Goal: Task Accomplishment & Management: Use online tool/utility

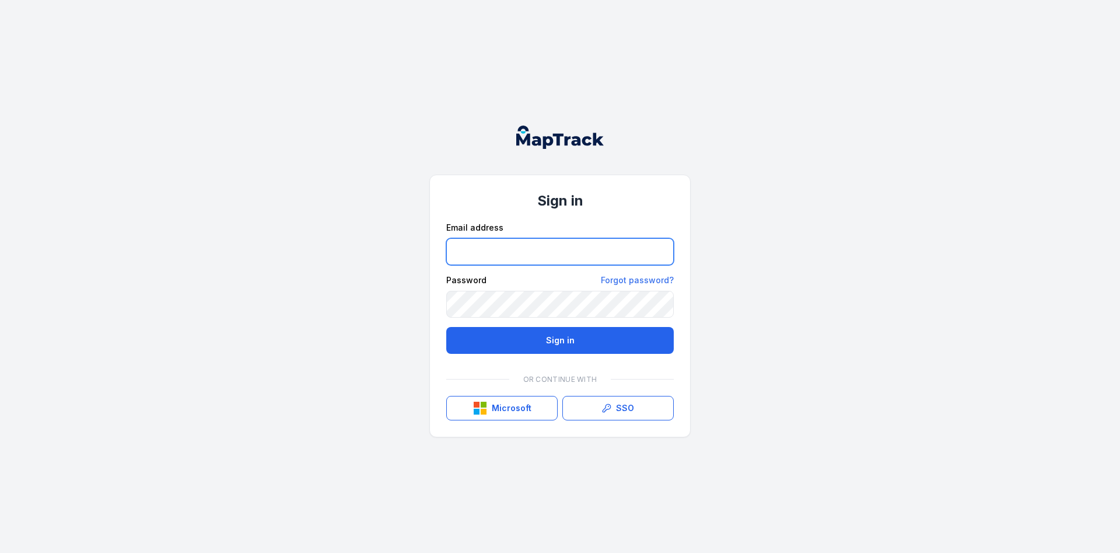
click at [506, 249] on input "email" at bounding box center [560, 251] width 228 height 27
click at [478, 251] on input "email" at bounding box center [560, 251] width 228 height 27
type input "**********"
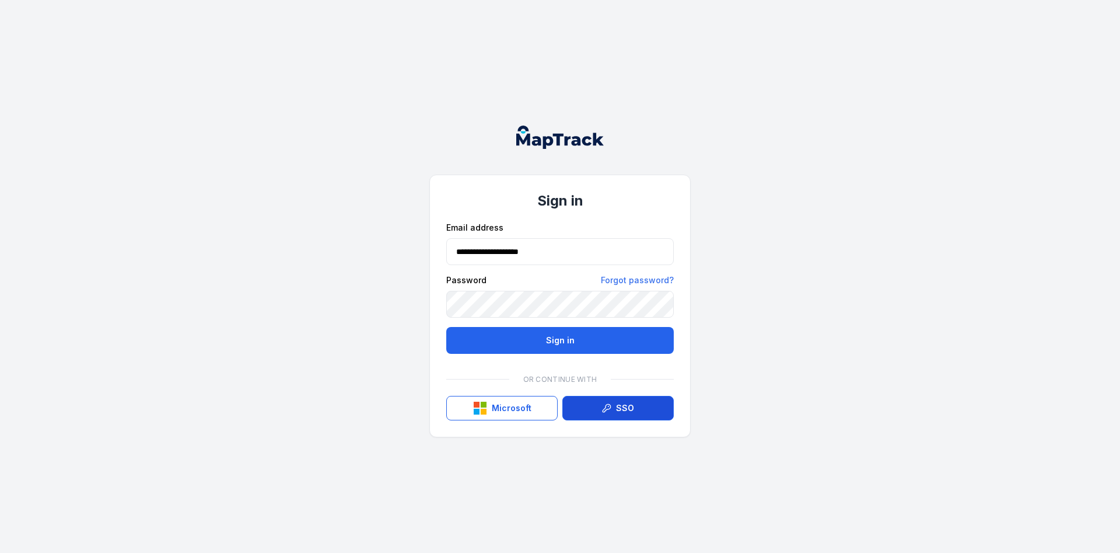
click at [625, 407] on link "SSO" at bounding box center [618, 408] width 111 height 25
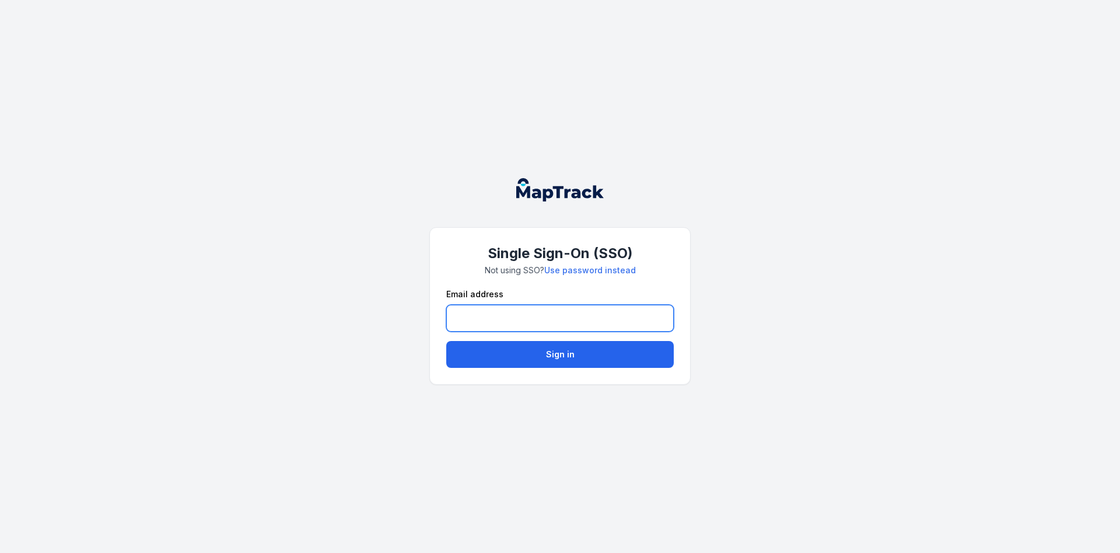
click at [510, 326] on input "email" at bounding box center [560, 318] width 228 height 27
type input "**********"
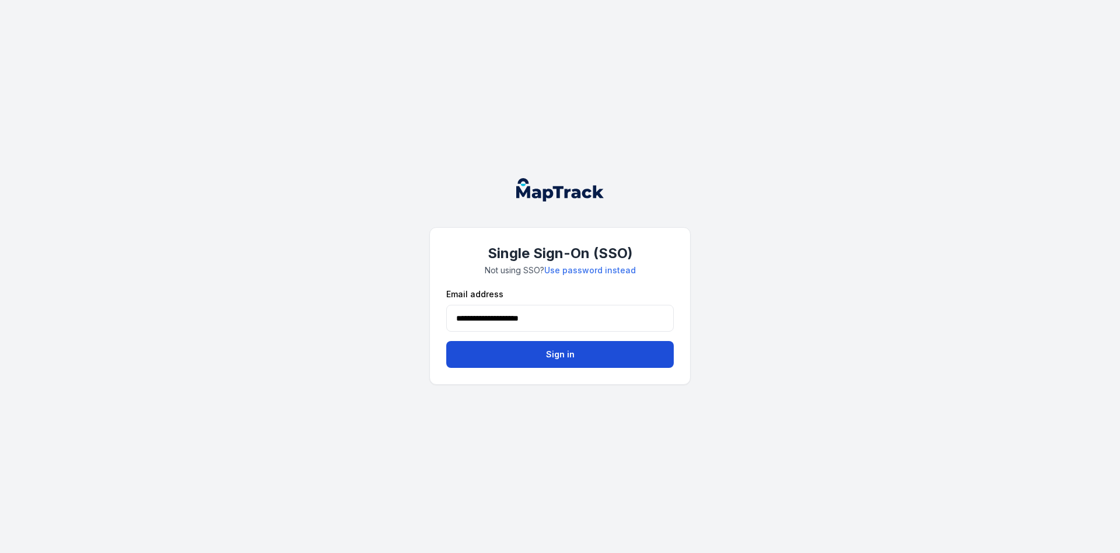
click at [592, 361] on button "Sign in" at bounding box center [560, 354] width 228 height 27
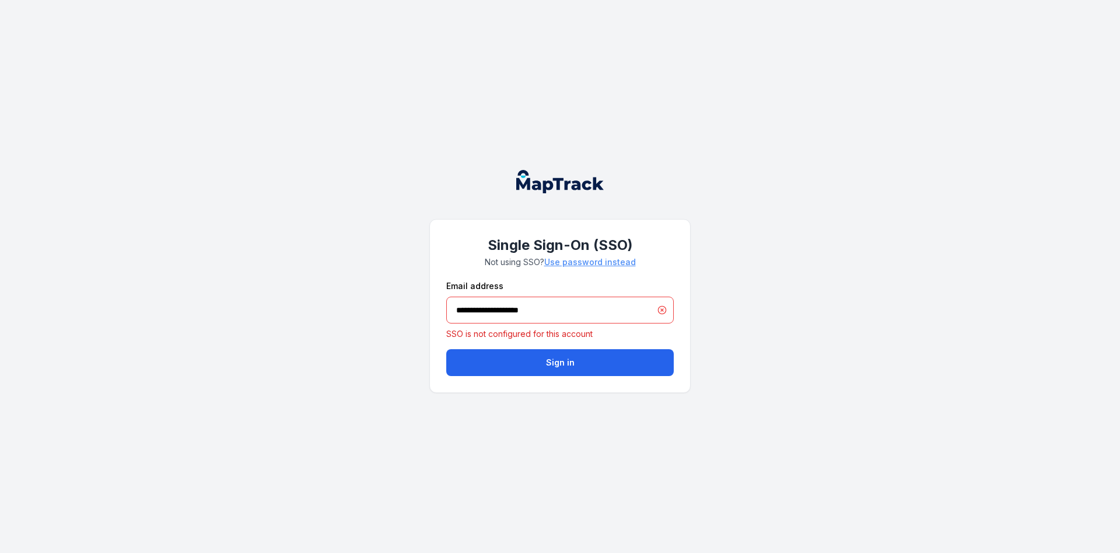
click at [591, 263] on link "Use password instead" at bounding box center [590, 262] width 92 height 12
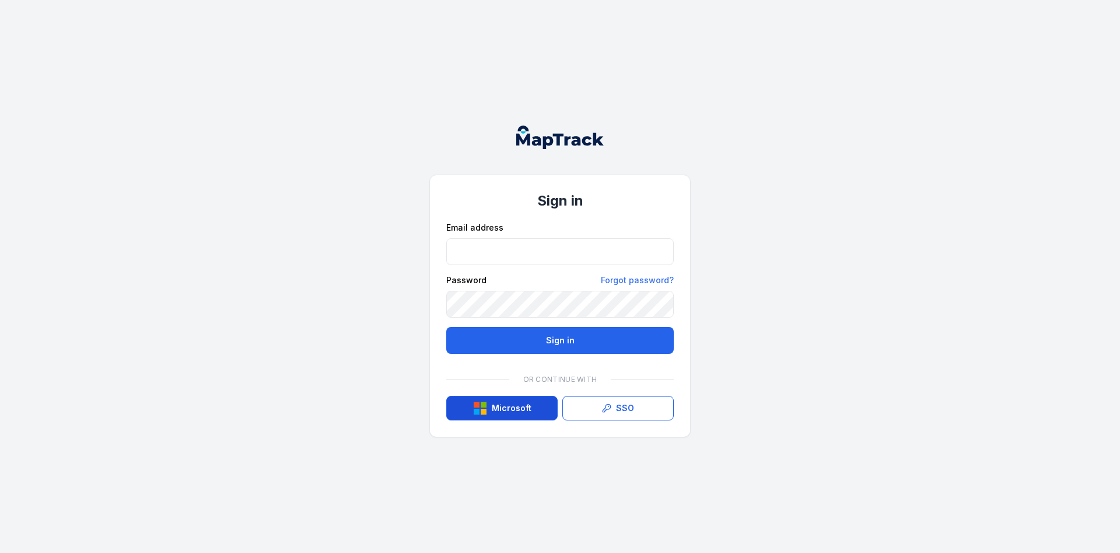
click at [490, 412] on button "Microsoft" at bounding box center [501, 408] width 111 height 25
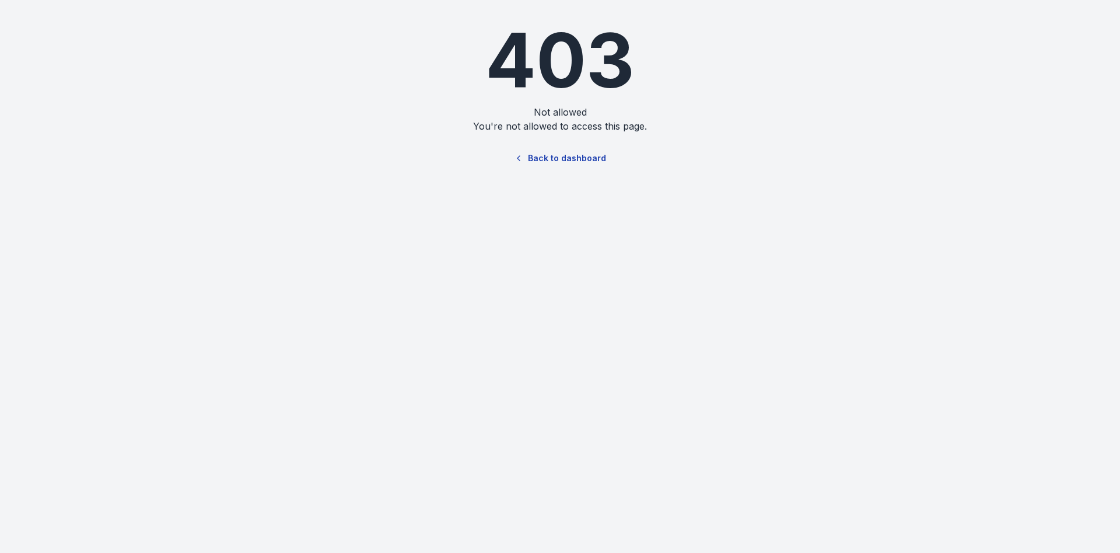
click at [578, 159] on link "Back to dashboard" at bounding box center [560, 158] width 112 height 27
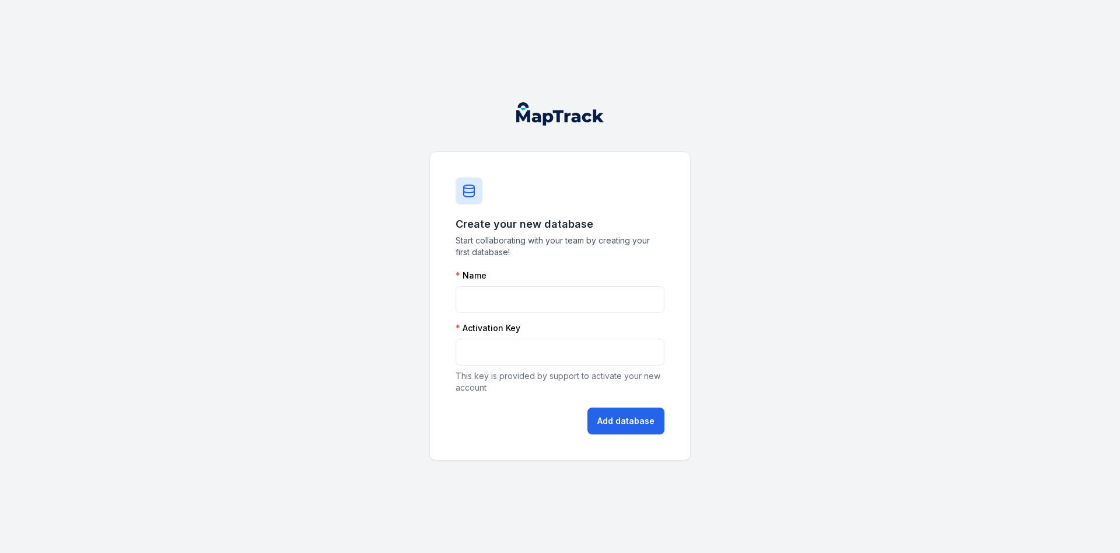
click at [465, 191] on icon at bounding box center [469, 191] width 14 height 14
